Goal: Task Accomplishment & Management: Manage account settings

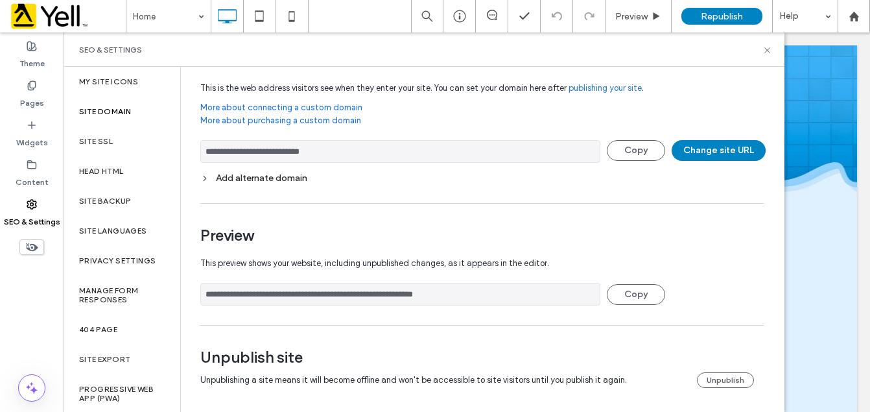
scroll to position [40, 0]
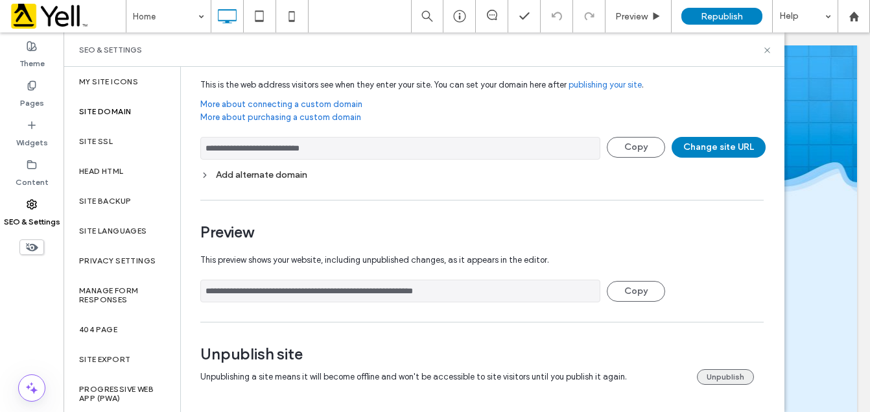
click at [710, 373] on button "Unpublish" at bounding box center [725, 377] width 57 height 16
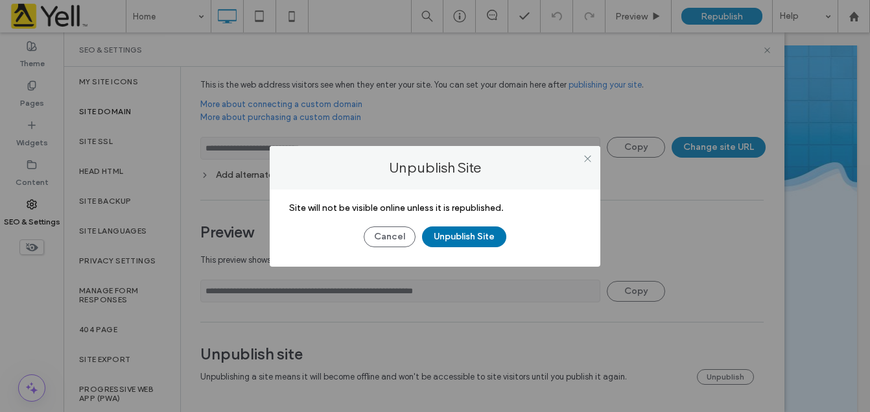
click at [495, 244] on button "Unpublish Site" at bounding box center [464, 236] width 84 height 21
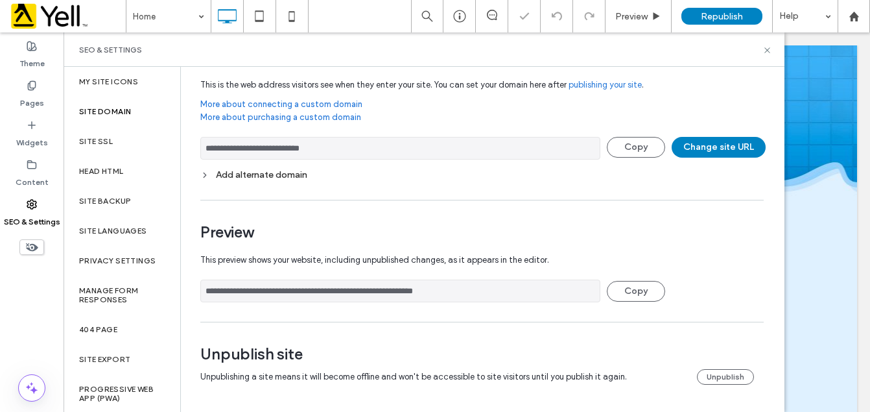
scroll to position [0, 0]
